Goal: Check status

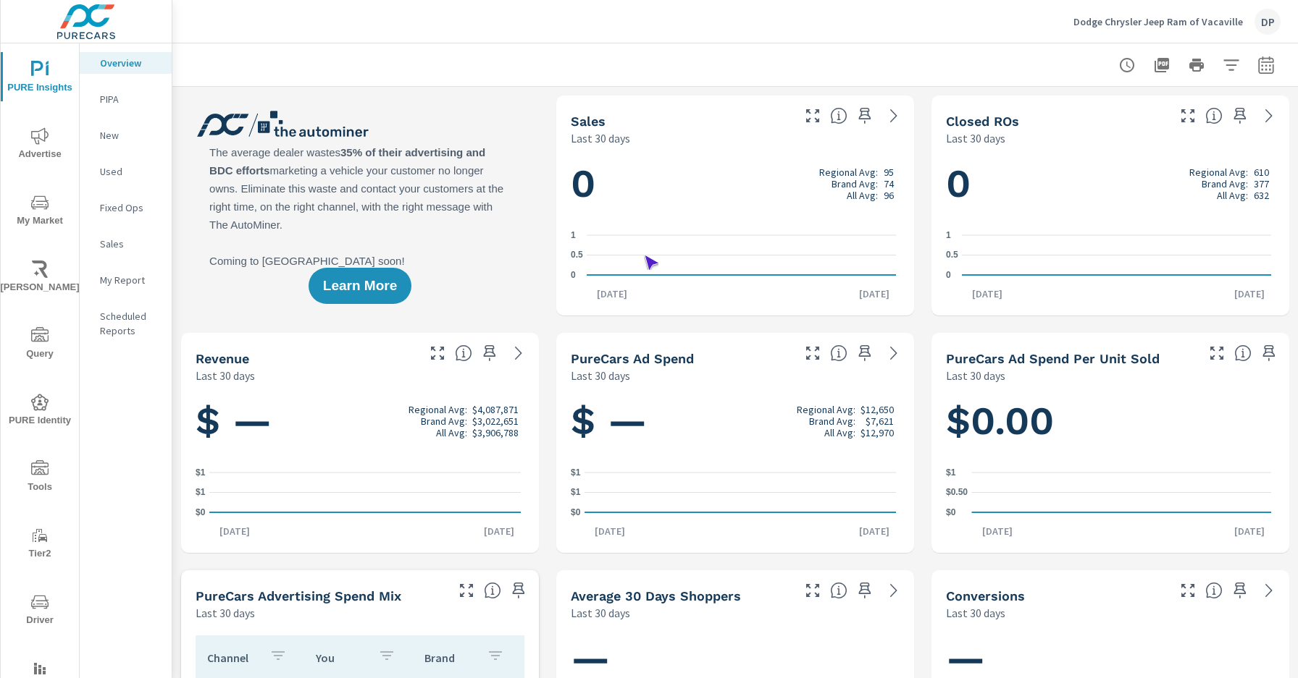
scroll to position [1, 0]
click at [42, 468] on icon "nav menu" at bounding box center [39, 468] width 17 height 14
